Goal: Task Accomplishment & Management: Complete application form

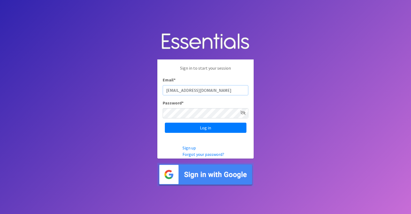
type input "[EMAIL_ADDRESS][DOMAIN_NAME]"
click at [165, 122] on input "Log in" at bounding box center [206, 127] width 82 height 10
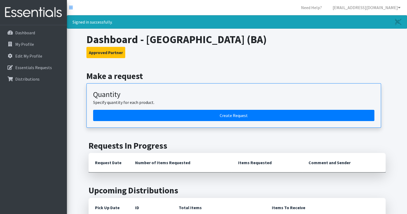
click at [242, 123] on article "Quantity Specify quantity for each product. Create Request" at bounding box center [233, 105] width 294 height 44
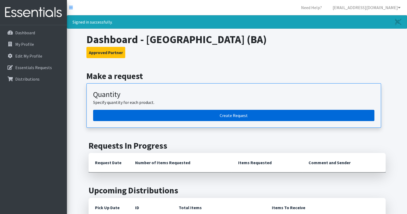
click at [241, 119] on link "Create Request" at bounding box center [233, 115] width 281 height 11
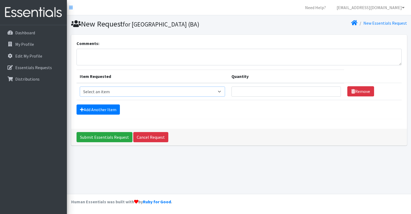
click at [186, 90] on select "Select an item Liners (Pack of 100) Makeup Bag (25) Pads 1 (Pack of 25) Pads 2 …" at bounding box center [152, 91] width 145 height 10
select select "13447"
click at [80, 86] on select "Select an item Liners (Pack of 100) Makeup Bag (25) Pads 1 (Pack of 25) Pads 2 …" at bounding box center [152, 91] width 145 height 10
click at [252, 91] on input "Quantity" at bounding box center [285, 91] width 109 height 10
type input "2"
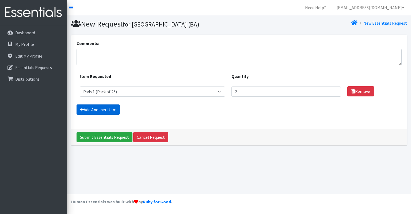
click at [113, 112] on link "Add Another Item" at bounding box center [97, 109] width 43 height 10
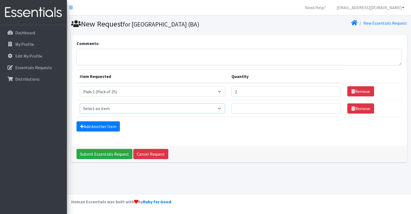
click at [113, 109] on select "Select an item Liners (Pack of 100) Makeup Bag (25) Pads 1 (Pack of 25) Pads 2 …" at bounding box center [152, 108] width 145 height 10
select select "13530"
click at [80, 103] on select "Select an item Liners (Pack of 100) Makeup Bag (25) Pads 1 (Pack of 25) Pads 2 …" at bounding box center [152, 108] width 145 height 10
click at [244, 112] on input "Quantity" at bounding box center [285, 108] width 109 height 10
type input "2"
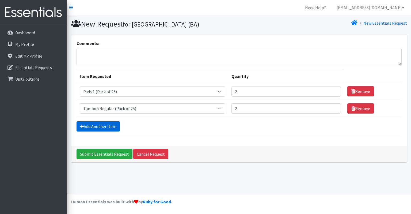
click at [114, 126] on link "Add Another Item" at bounding box center [97, 126] width 43 height 10
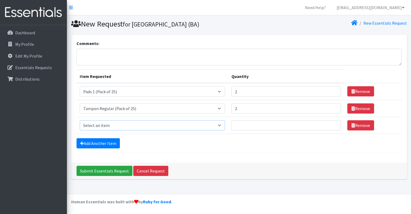
click at [113, 126] on select "Select an item Liners (Pack of 100) Makeup Bag (25) Pads 1 (Pack of 25) Pads 2 …" at bounding box center [152, 125] width 145 height 10
select select "13585"
click at [80, 120] on select "Select an item Liners (Pack of 100) Makeup Bag (25) Pads 1 (Pack of 25) Pads 2 …" at bounding box center [152, 125] width 145 height 10
click at [246, 125] on input "Quantity" at bounding box center [285, 125] width 109 height 10
type input "1"
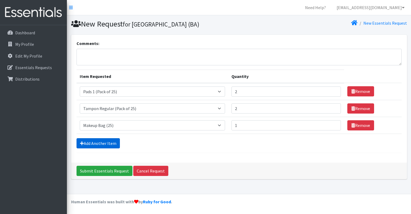
click at [96, 147] on link "Add Another Item" at bounding box center [97, 143] width 43 height 10
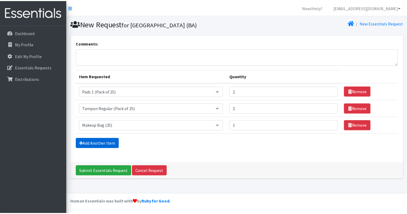
scroll to position [5, 0]
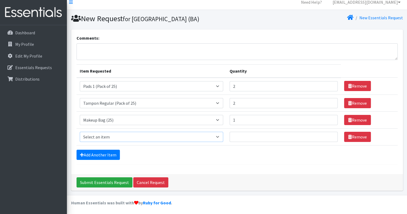
click at [98, 134] on select "Select an item Liners (Pack of 100) Makeup Bag (25) Pads 1 (Pack of 25) Pads 2 …" at bounding box center [152, 137] width 144 height 10
select select "13533"
click at [80, 132] on select "Select an item Liners (Pack of 100) Makeup Bag (25) Pads 1 (Pack of 25) Pads 2 …" at bounding box center [152, 137] width 144 height 10
click at [243, 134] on input "Quantity" at bounding box center [283, 137] width 108 height 10
type input "2"
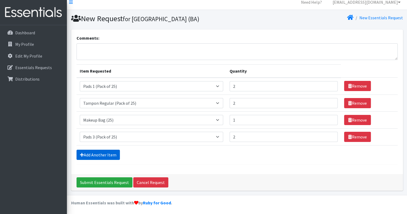
click at [115, 152] on link "Add Another Item" at bounding box center [97, 154] width 43 height 10
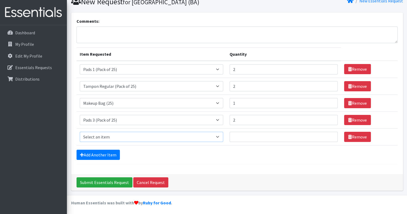
click at [111, 136] on select "Select an item Liners (Pack of 100) Makeup Bag (25) Pads 1 (Pack of 25) Pads 2 …" at bounding box center [152, 137] width 144 height 10
select select "13532"
click at [80, 132] on select "Select an item Liners (Pack of 100) Makeup Bag (25) Pads 1 (Pack of 25) Pads 2 …" at bounding box center [152, 137] width 144 height 10
click at [250, 133] on input "Quantity" at bounding box center [283, 137] width 108 height 10
type input "2"
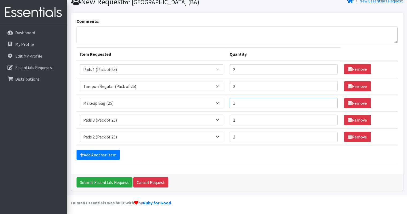
drag, startPoint x: 245, startPoint y: 103, endPoint x: 232, endPoint y: 100, distance: 12.9
click at [232, 100] on input "1" at bounding box center [283, 103] width 108 height 10
type input "2"
type input "1"
click at [106, 184] on input "Submit Essentials Request" at bounding box center [104, 182] width 56 height 10
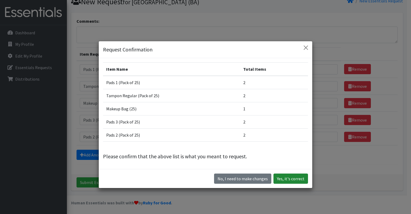
click at [297, 178] on button "Yes, it's correct" at bounding box center [290, 178] width 34 height 10
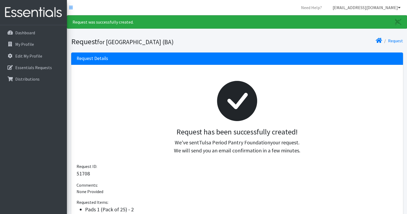
click at [398, 6] on icon at bounding box center [399, 7] width 3 height 4
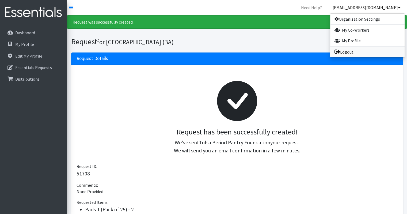
drag, startPoint x: 349, startPoint y: 52, endPoint x: 343, endPoint y: 46, distance: 8.4
click at [349, 53] on link "Logout" at bounding box center [367, 52] width 74 height 11
